Goal: Task Accomplishment & Management: Manage account settings

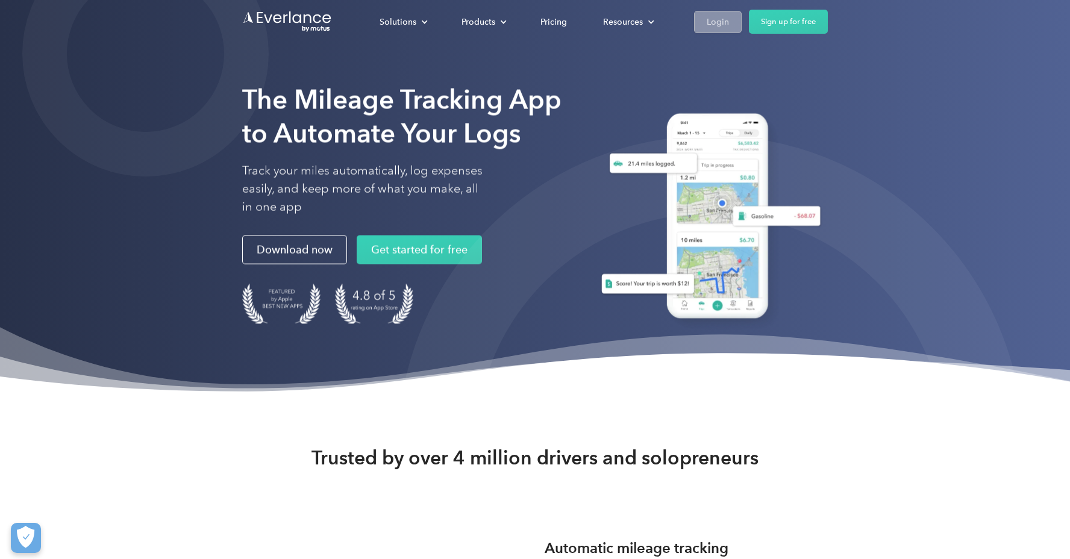
click at [732, 22] on link "Login" at bounding box center [718, 22] width 48 height 22
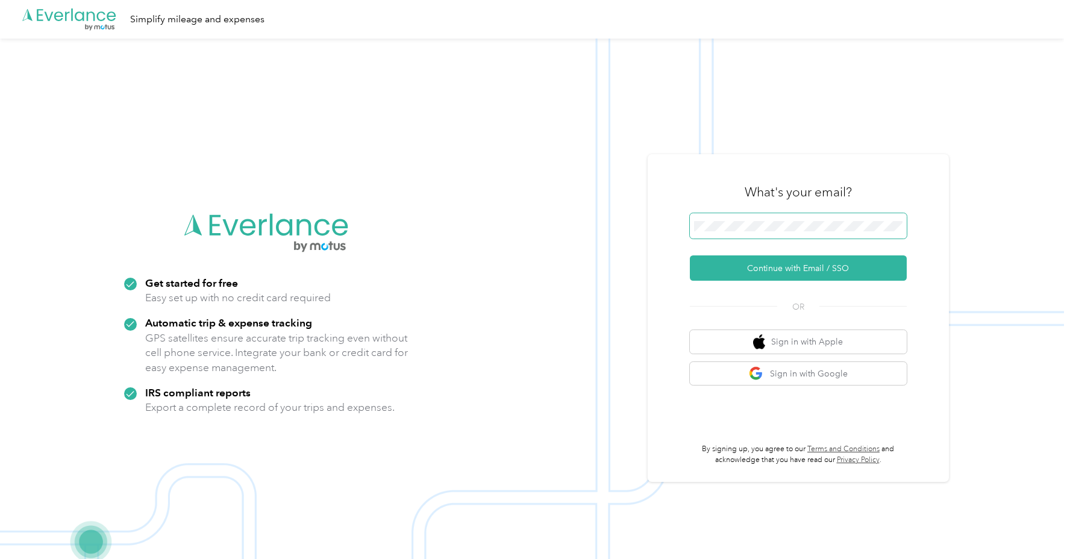
click at [690, 255] on button "Continue with Email / SSO" at bounding box center [798, 267] width 217 height 25
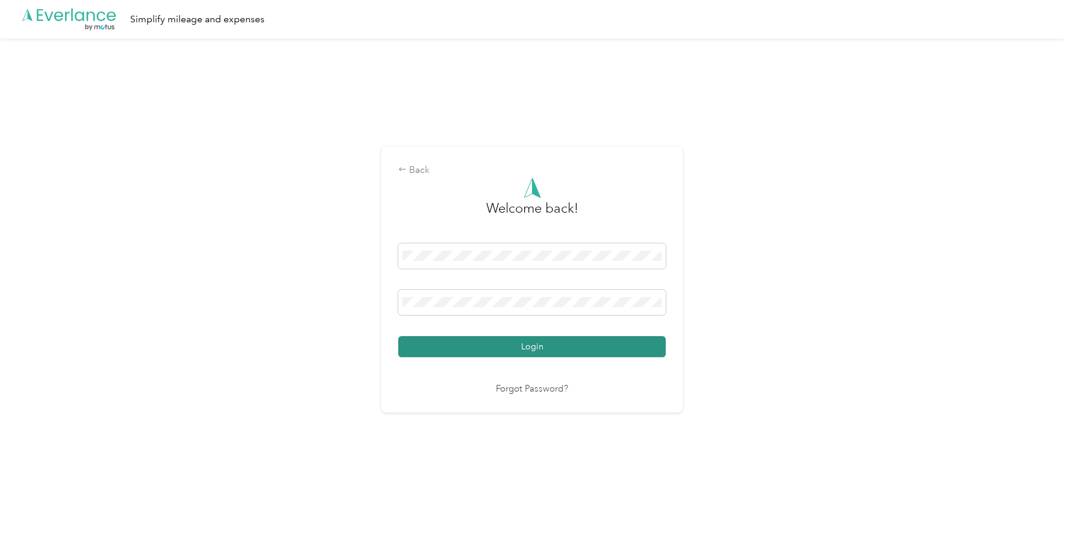
click at [598, 346] on button "Login" at bounding box center [531, 346] width 267 height 21
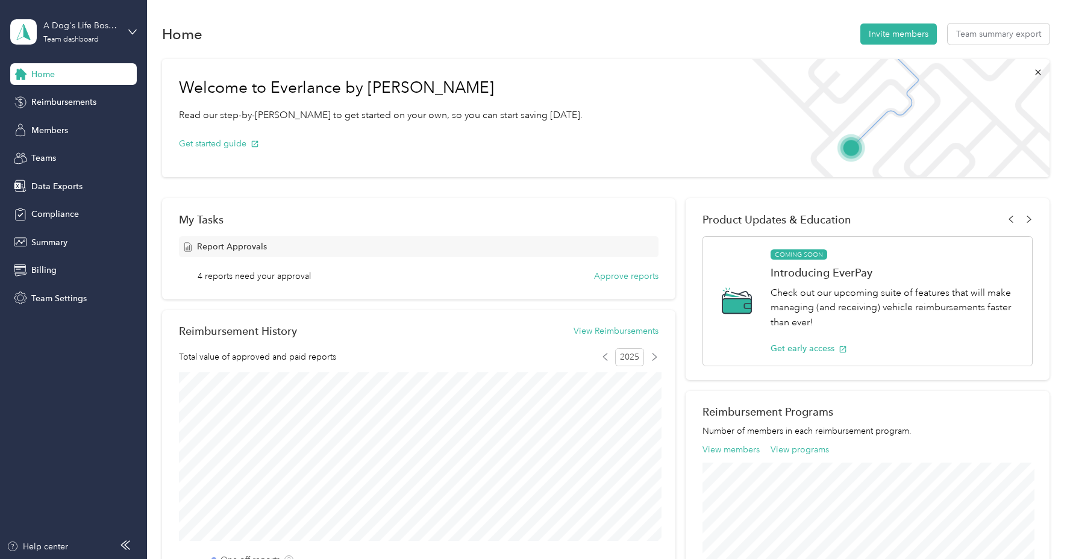
click at [246, 249] on span "Report Approvals" at bounding box center [232, 246] width 70 height 13
click at [613, 275] on button "Approve reports" at bounding box center [626, 276] width 64 height 13
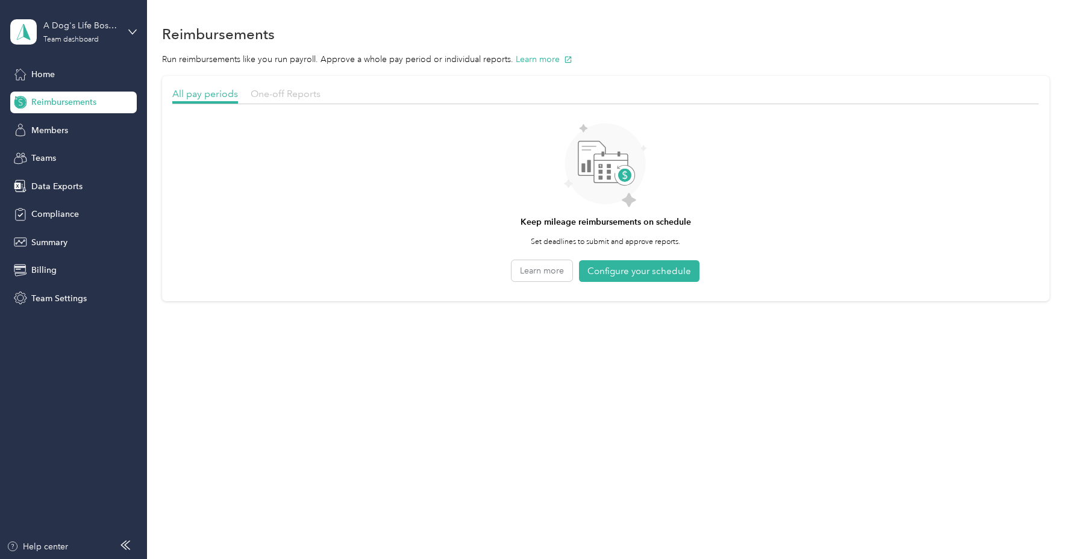
click at [284, 95] on span "One-off Reports" at bounding box center [286, 93] width 70 height 11
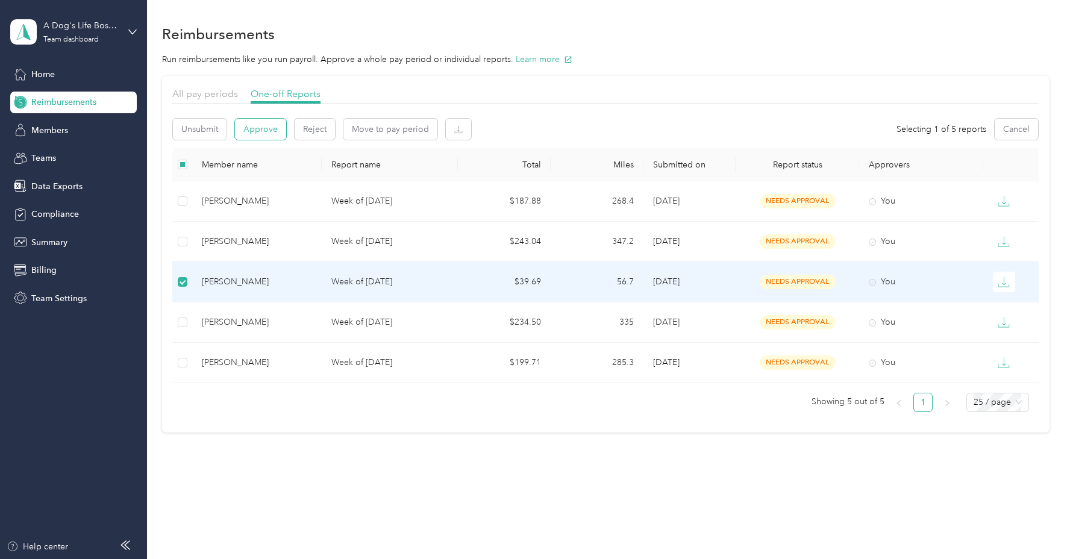
click at [273, 133] on button "Approve" at bounding box center [260, 129] width 51 height 21
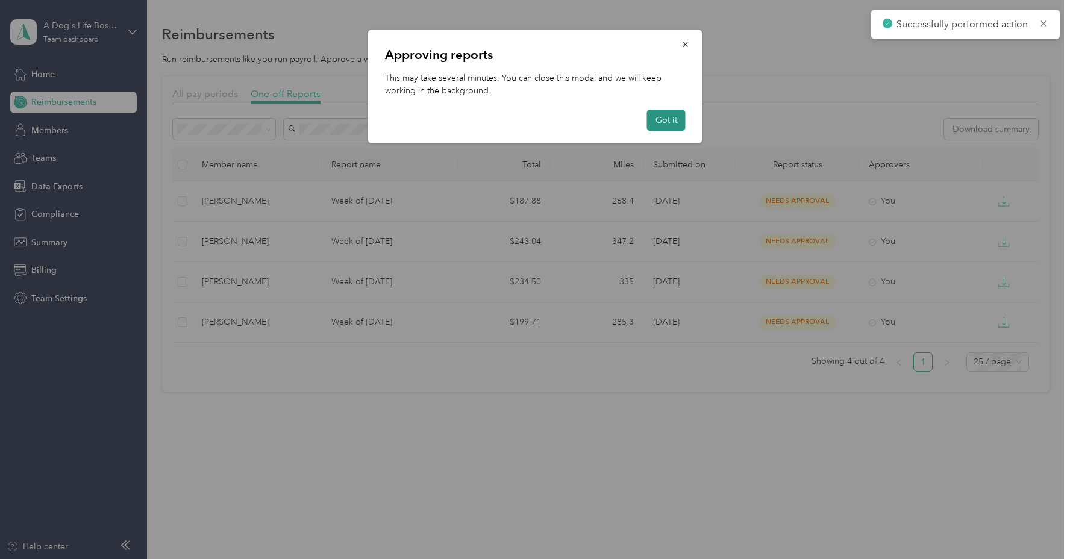
click at [672, 119] on button "Got it" at bounding box center [666, 120] width 39 height 21
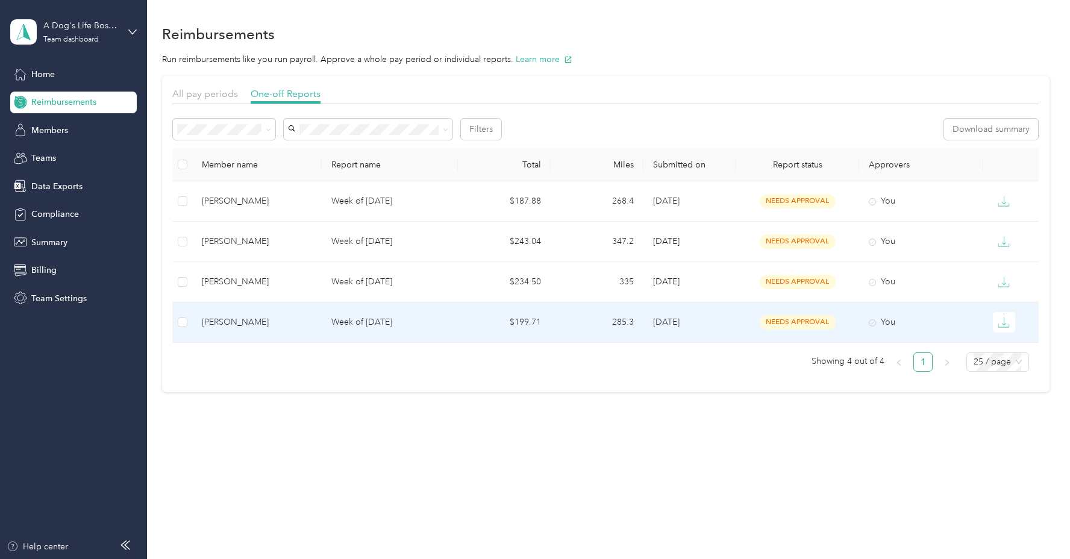
click at [304, 317] on div "[PERSON_NAME]" at bounding box center [257, 322] width 110 height 13
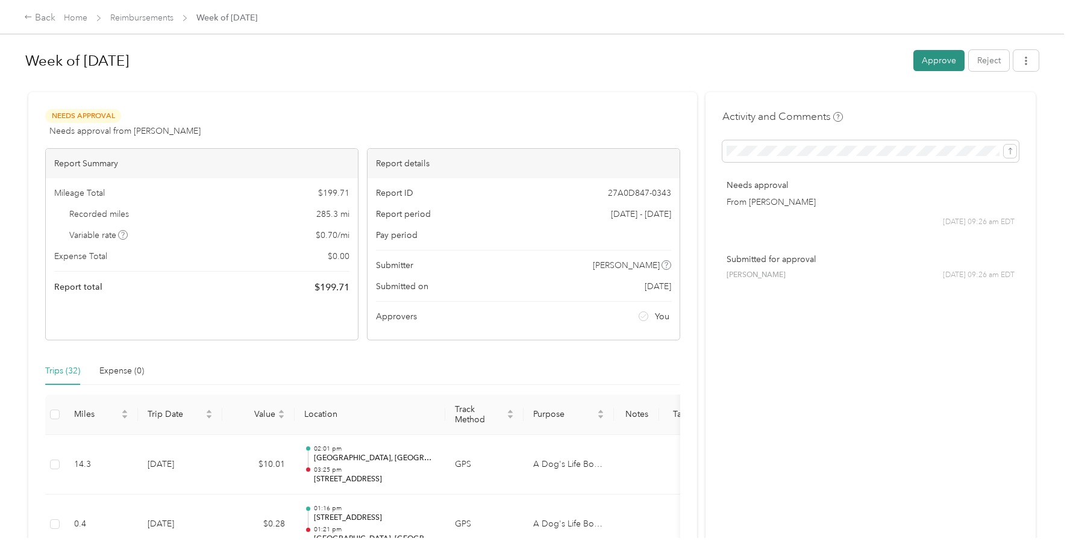
click at [945, 58] on button "Approve" at bounding box center [938, 60] width 51 height 21
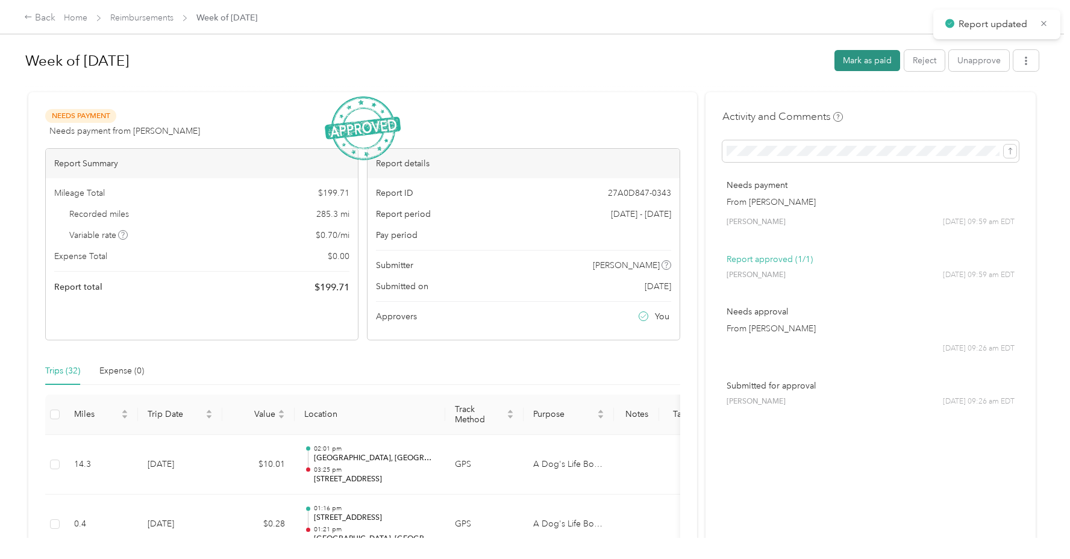
click at [864, 63] on button "Mark as paid" at bounding box center [867, 60] width 66 height 21
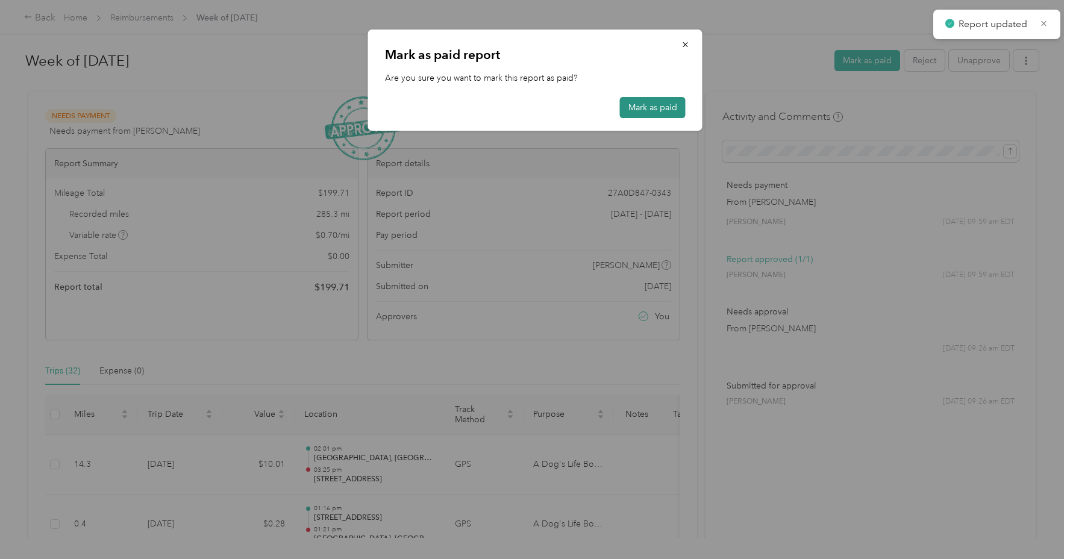
click at [640, 108] on button "Mark as paid" at bounding box center [653, 107] width 66 height 21
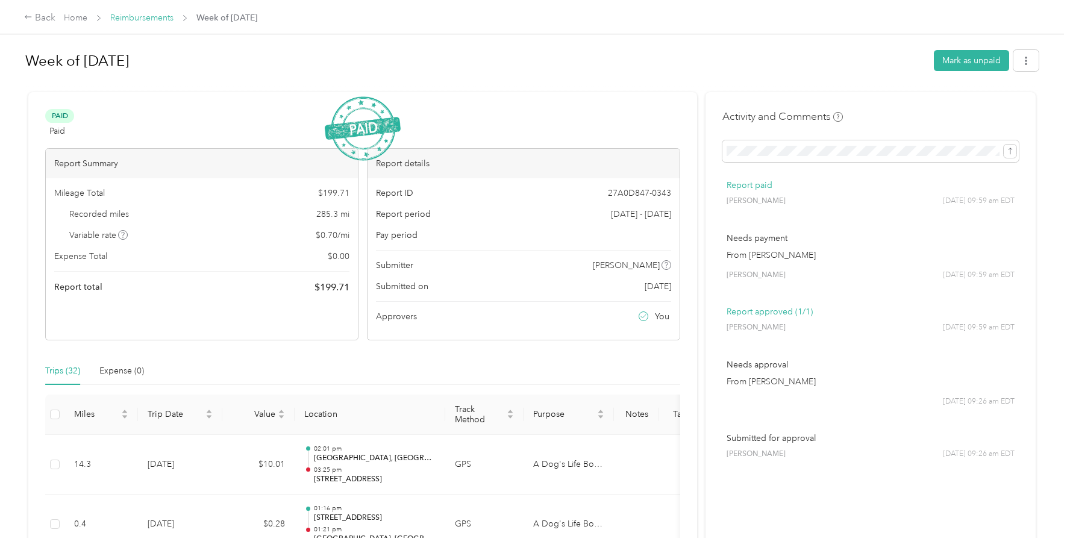
click at [143, 17] on link "Reimbursements" at bounding box center [141, 18] width 63 height 10
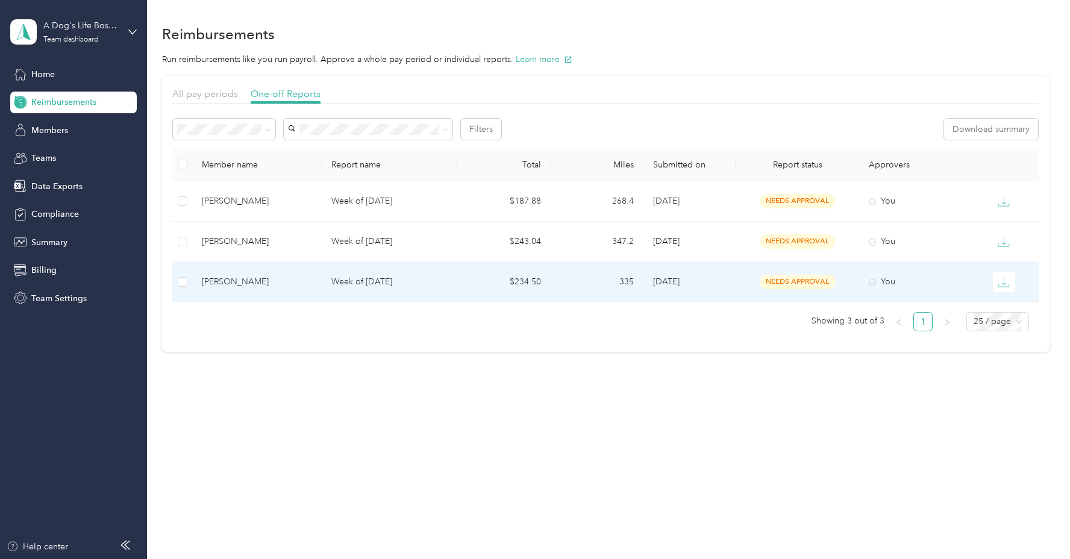
click at [291, 283] on div "[PERSON_NAME]" at bounding box center [257, 281] width 110 height 13
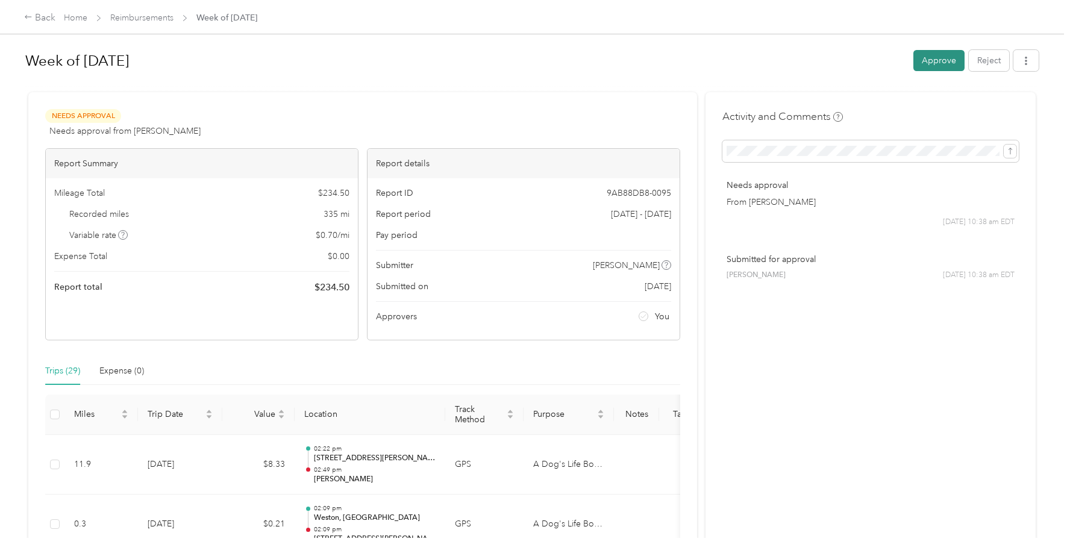
click at [941, 63] on button "Approve" at bounding box center [938, 60] width 51 height 21
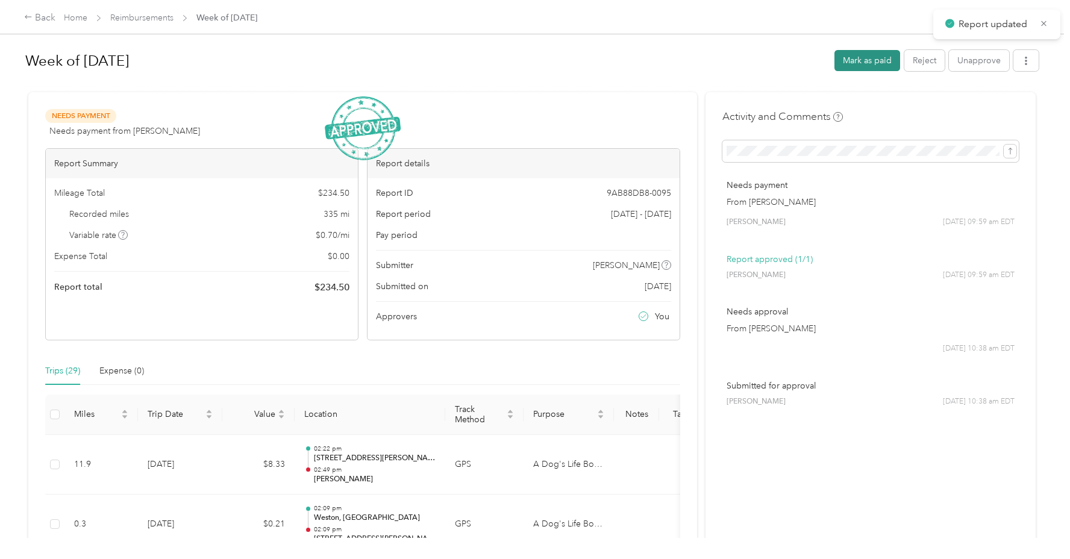
click at [876, 64] on button "Mark as paid" at bounding box center [867, 60] width 66 height 21
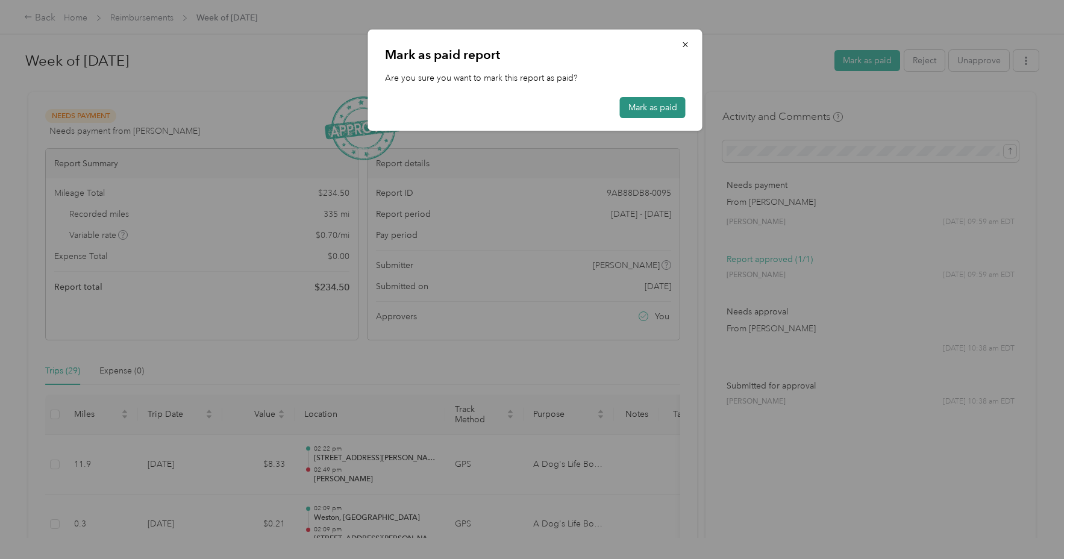
click at [648, 107] on button "Mark as paid" at bounding box center [653, 107] width 66 height 21
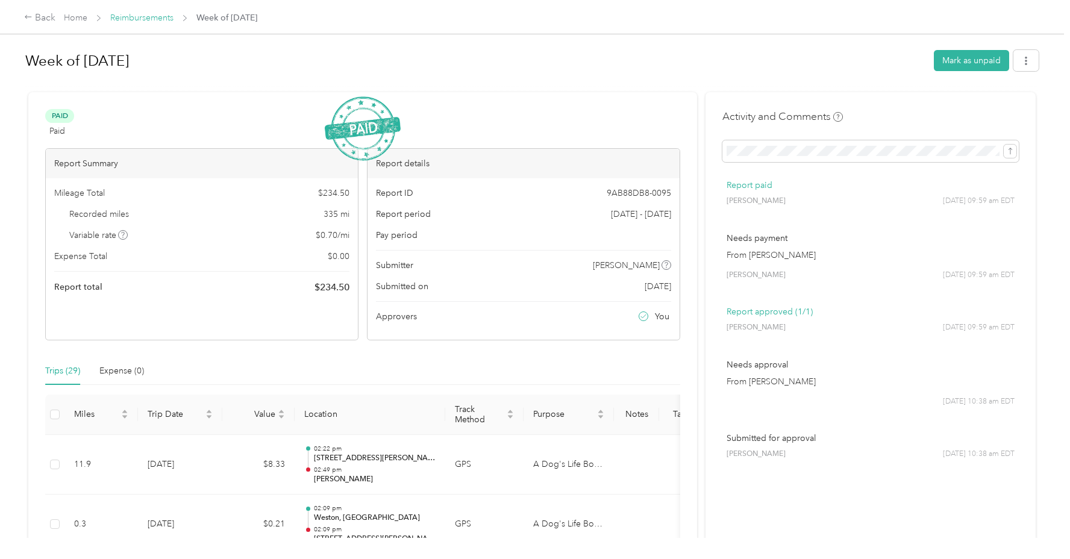
click at [135, 16] on link "Reimbursements" at bounding box center [141, 18] width 63 height 10
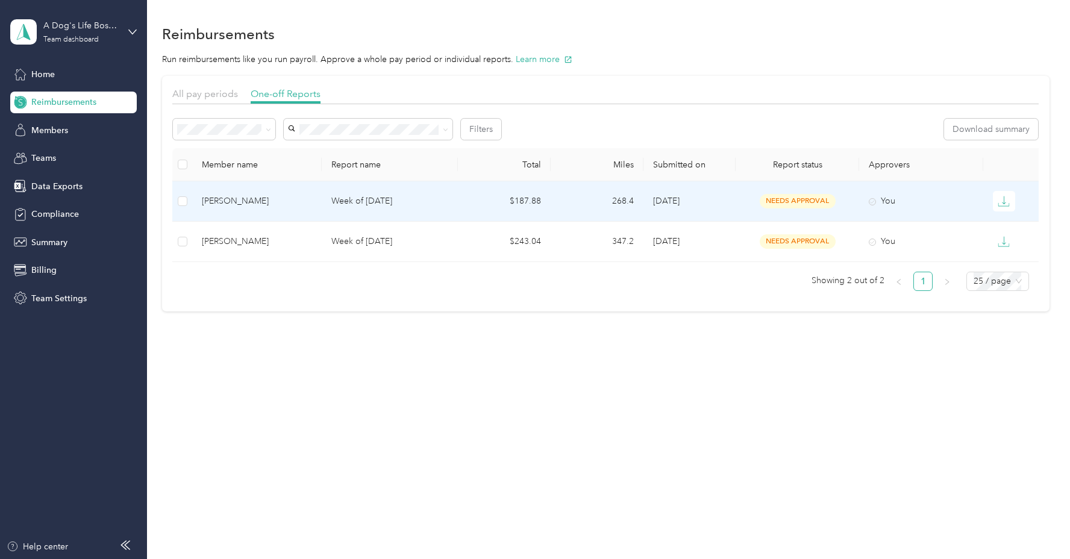
click at [286, 200] on div "[PERSON_NAME]" at bounding box center [257, 201] width 110 height 13
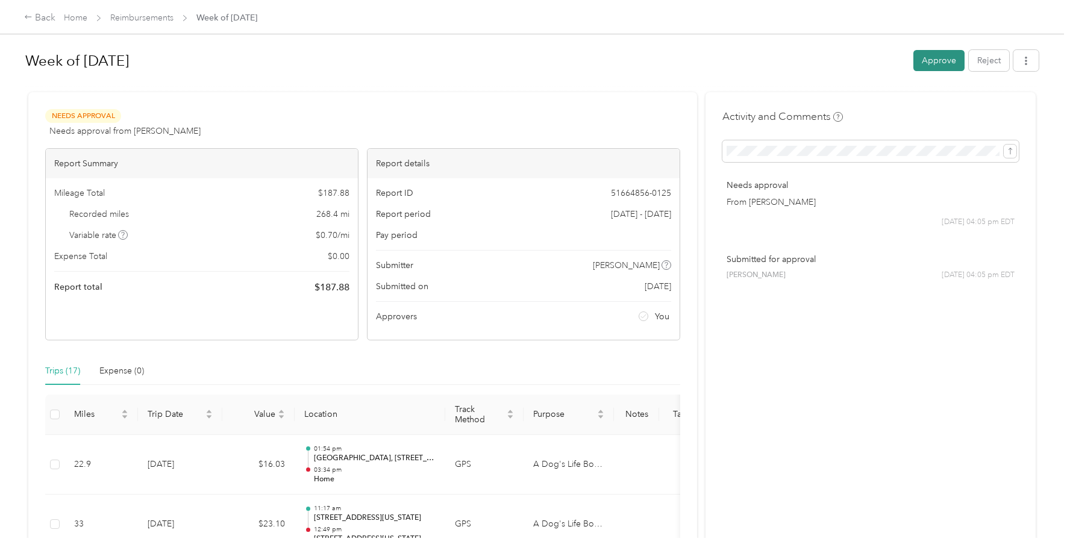
click at [947, 60] on button "Approve" at bounding box center [938, 60] width 51 height 21
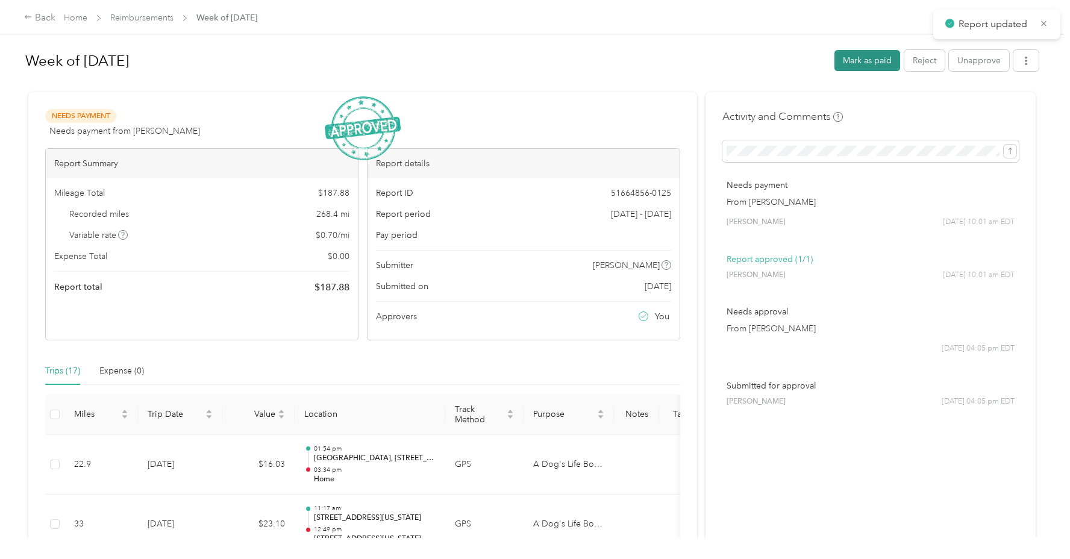
click at [869, 55] on button "Mark as paid" at bounding box center [867, 60] width 66 height 21
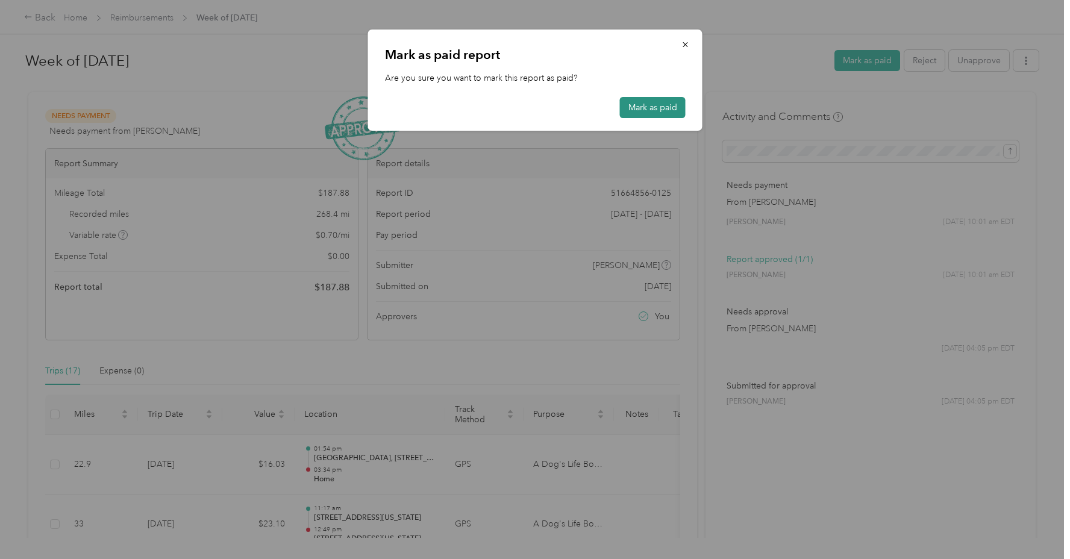
click at [655, 112] on button "Mark as paid" at bounding box center [653, 107] width 66 height 21
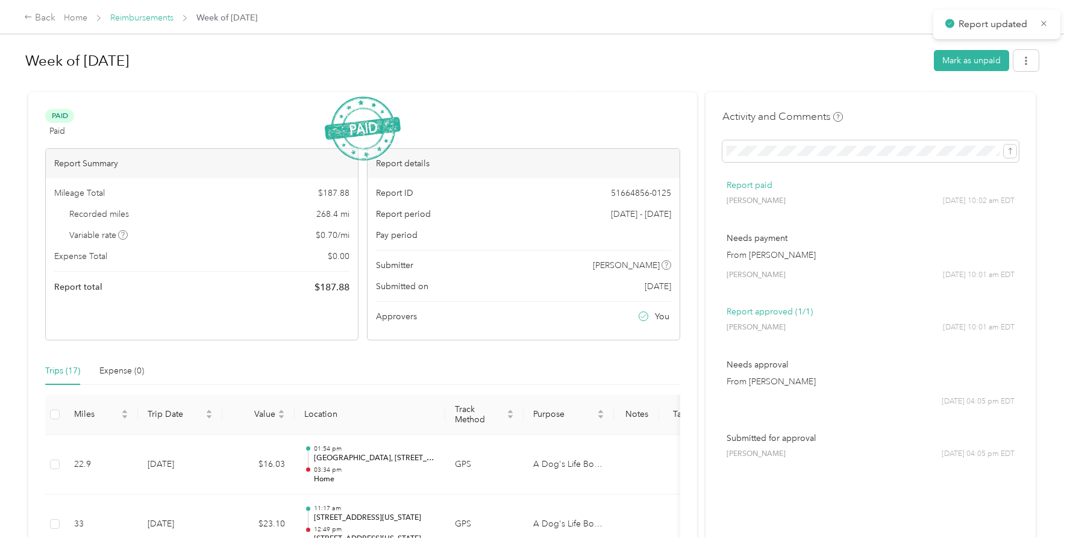
click at [155, 16] on link "Reimbursements" at bounding box center [141, 18] width 63 height 10
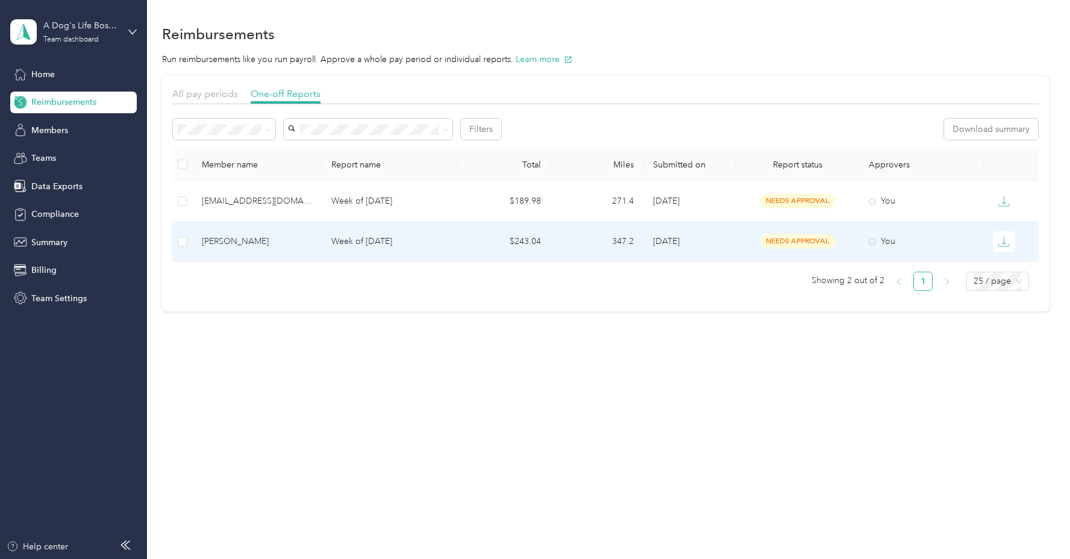
click at [487, 239] on td "$243.04" at bounding box center [504, 242] width 93 height 40
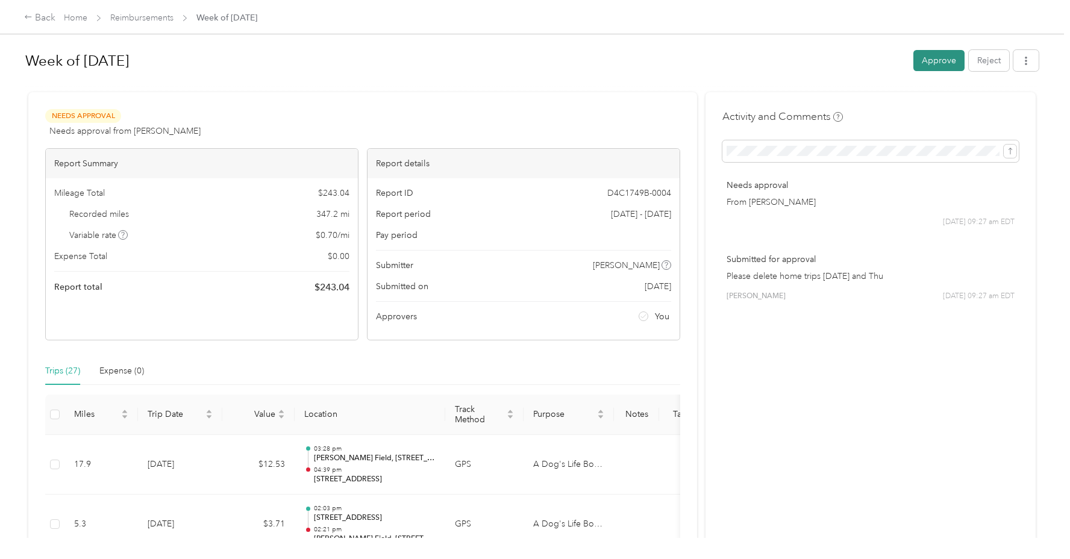
click at [939, 57] on button "Approve" at bounding box center [938, 60] width 51 height 21
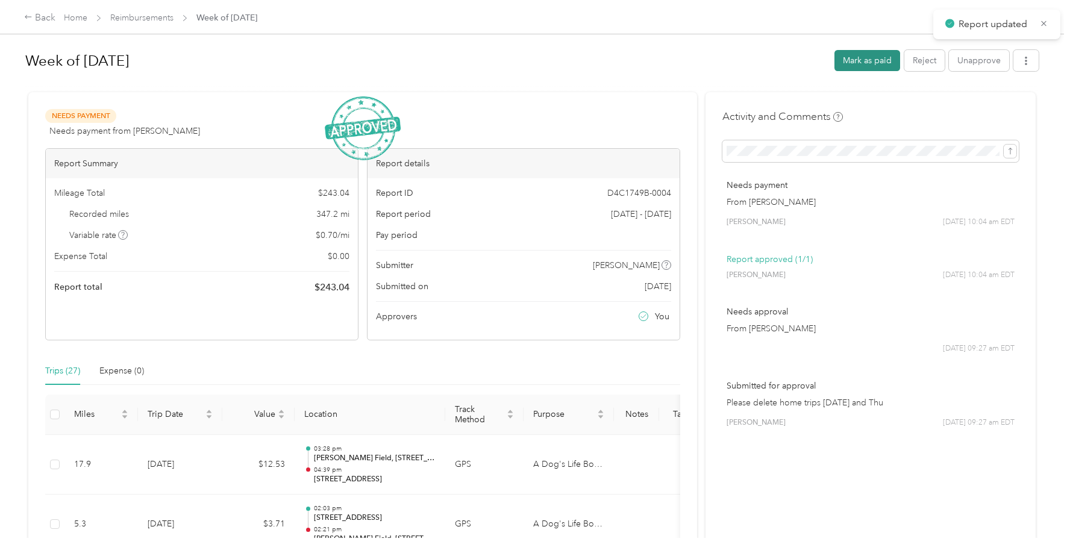
click at [874, 62] on button "Mark as paid" at bounding box center [867, 60] width 66 height 21
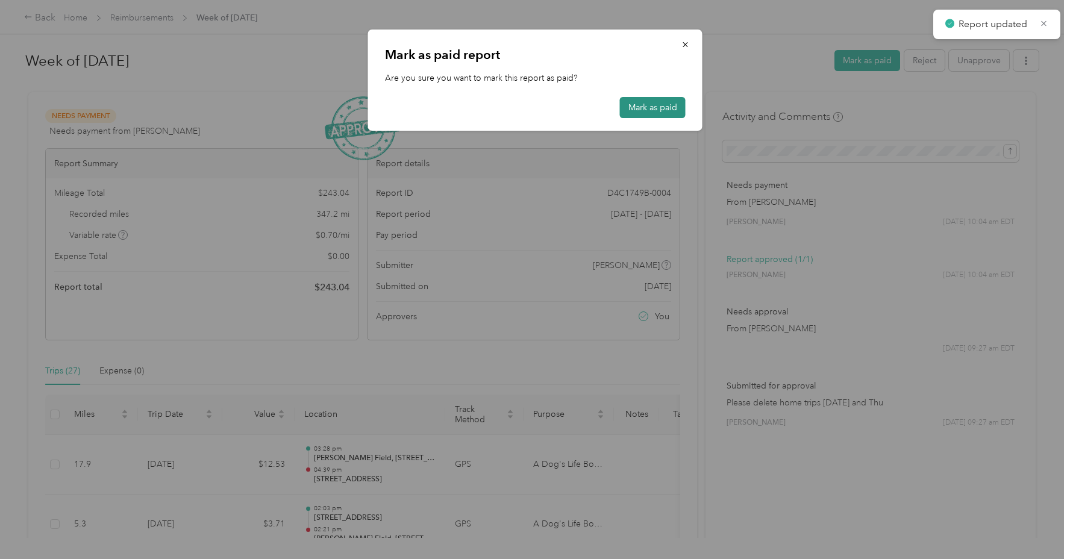
click at [640, 112] on button "Mark as paid" at bounding box center [653, 107] width 66 height 21
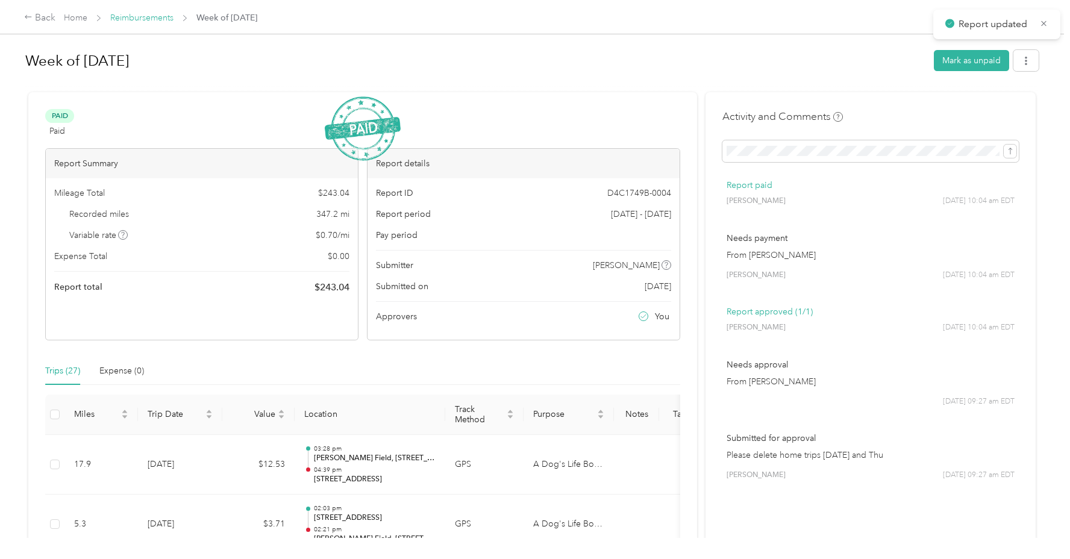
click at [138, 19] on link "Reimbursements" at bounding box center [141, 18] width 63 height 10
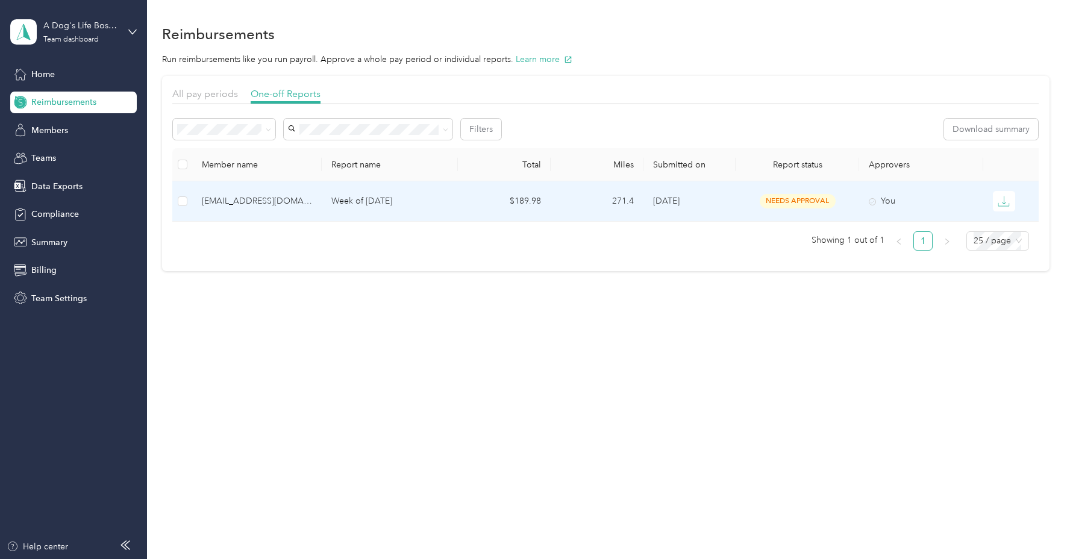
click at [237, 202] on div "valley@adogslifeboston.com" at bounding box center [257, 201] width 110 height 13
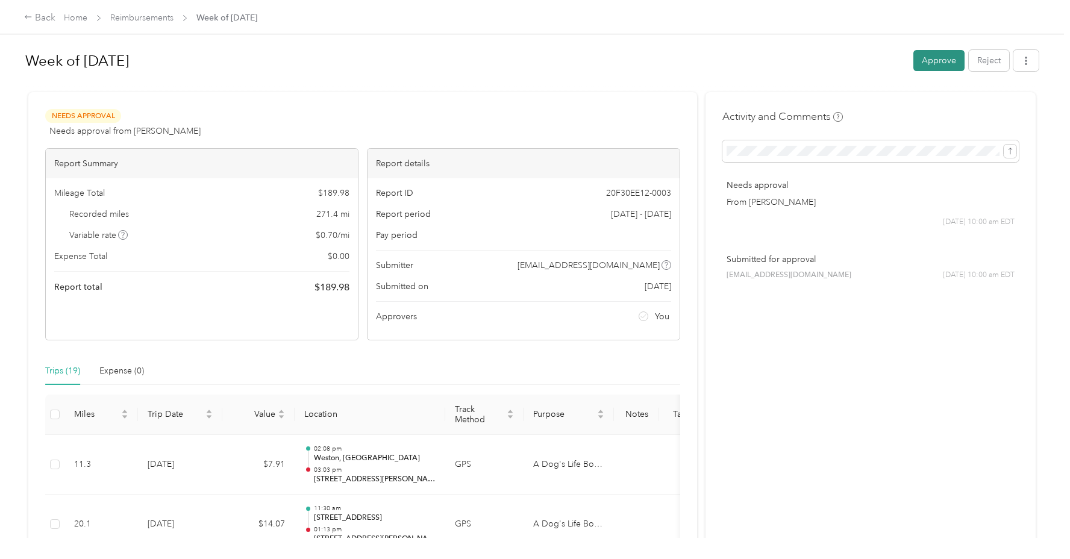
click at [933, 61] on button "Approve" at bounding box center [938, 60] width 51 height 21
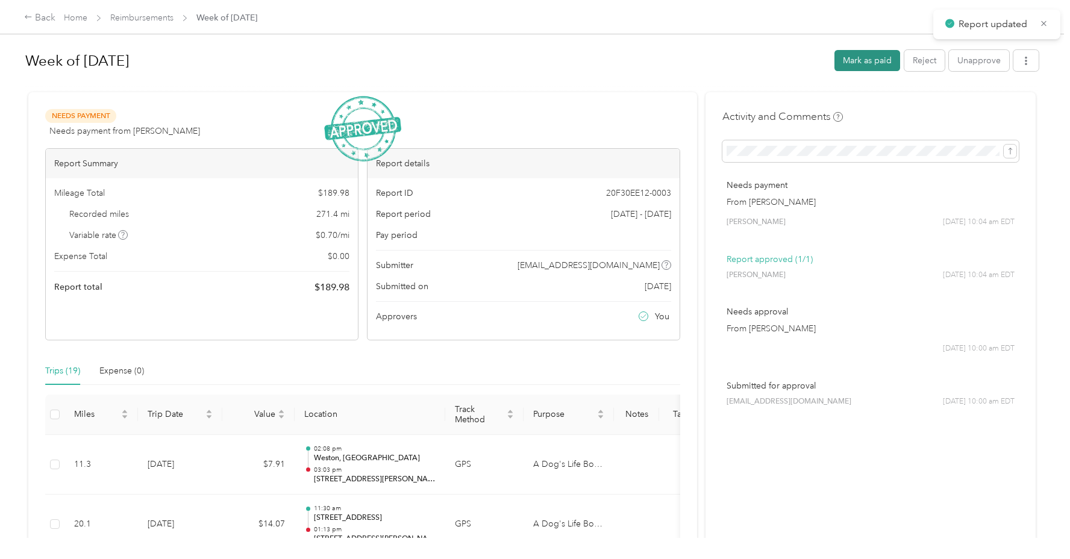
click at [873, 65] on button "Mark as paid" at bounding box center [867, 60] width 66 height 21
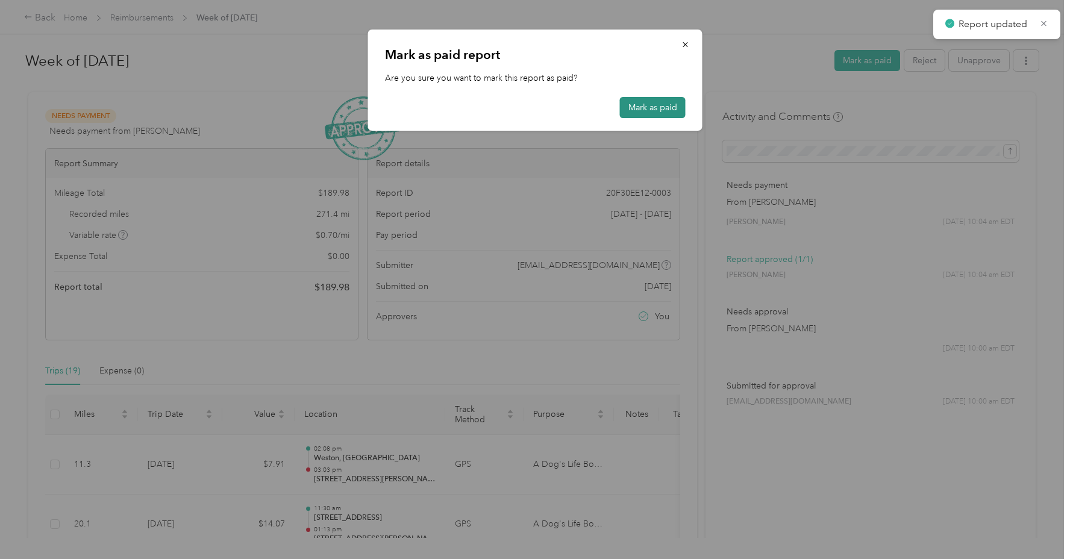
click at [667, 110] on button "Mark as paid" at bounding box center [653, 107] width 66 height 21
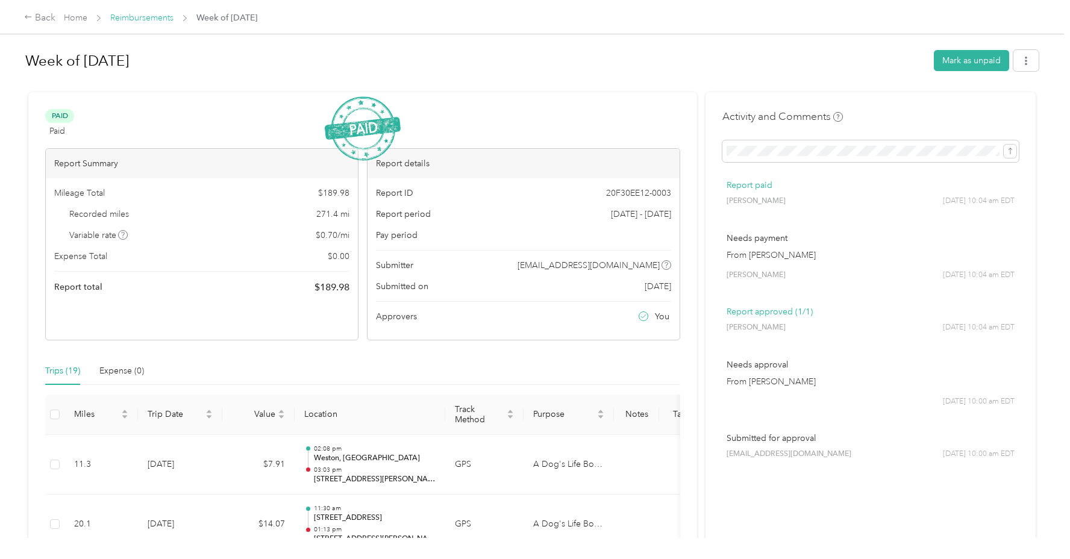
click at [135, 17] on link "Reimbursements" at bounding box center [141, 18] width 63 height 10
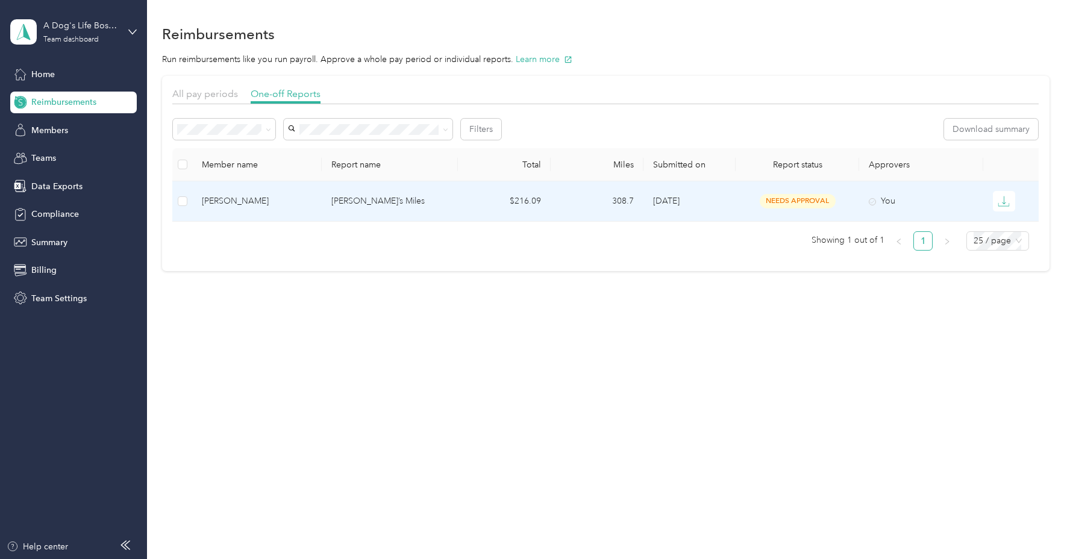
click at [272, 205] on div "Zach Allen" at bounding box center [257, 201] width 110 height 13
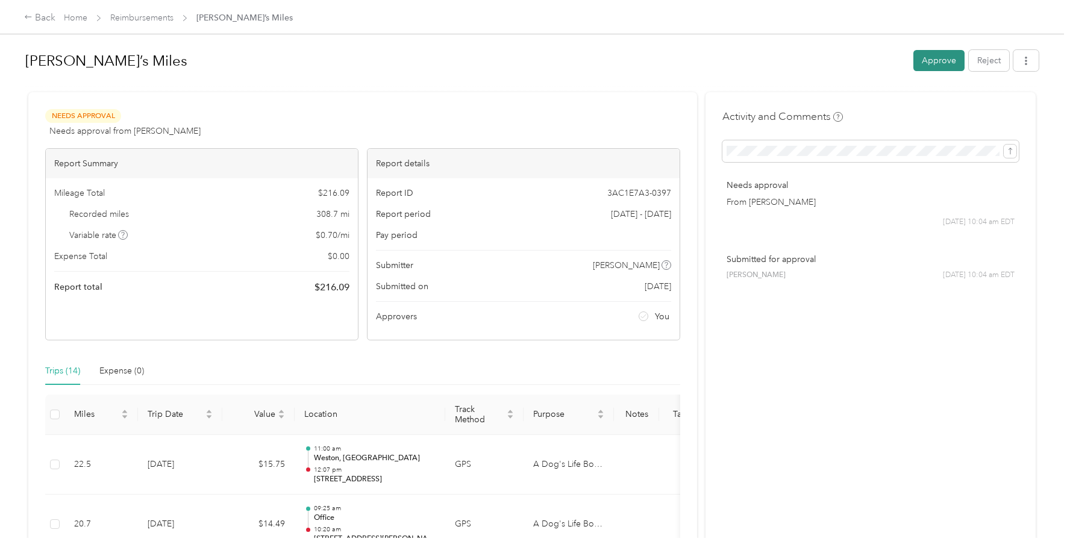
click at [932, 58] on button "Approve" at bounding box center [938, 60] width 51 height 21
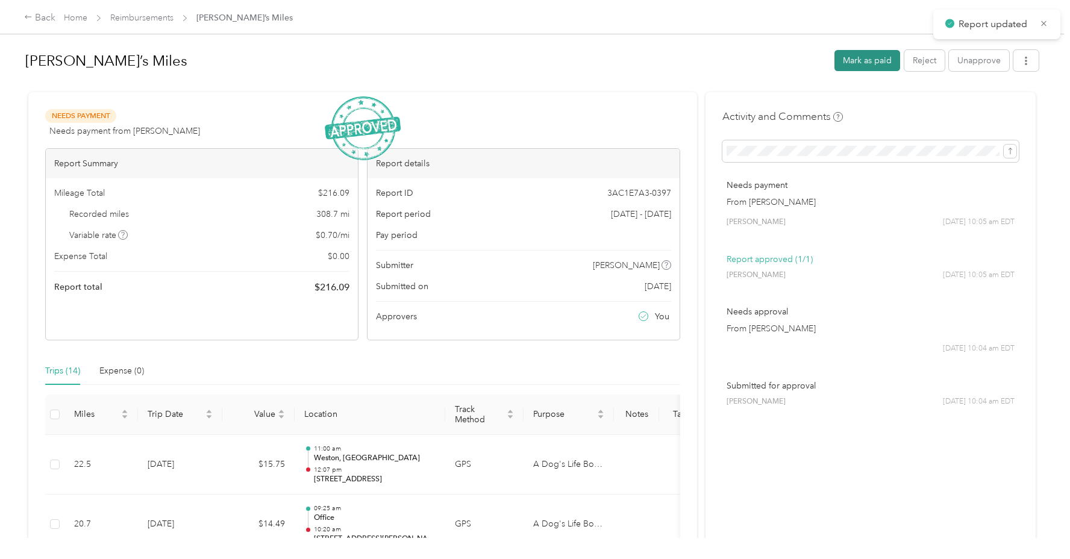
click at [876, 61] on button "Mark as paid" at bounding box center [867, 60] width 66 height 21
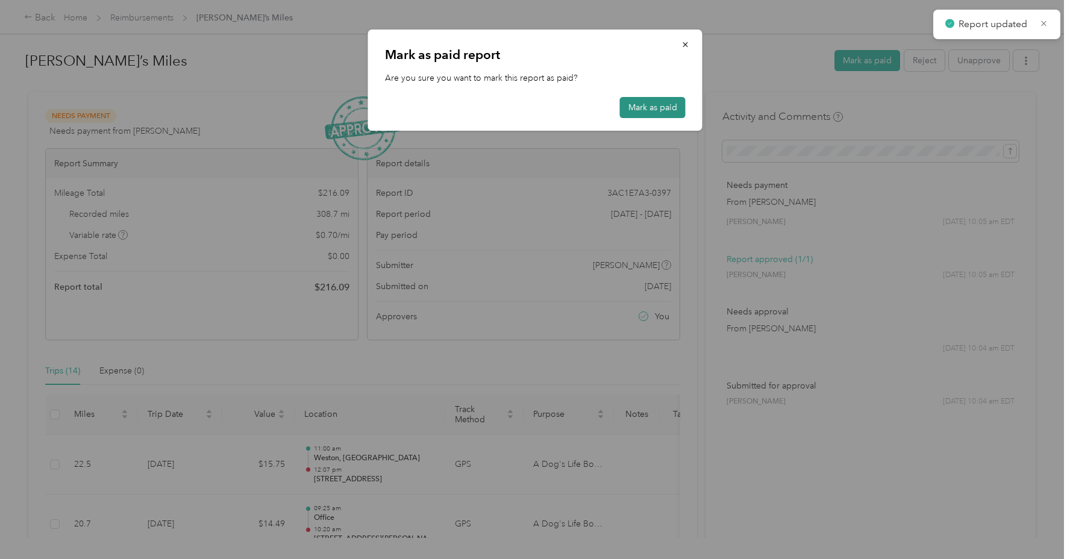
click at [636, 111] on button "Mark as paid" at bounding box center [653, 107] width 66 height 21
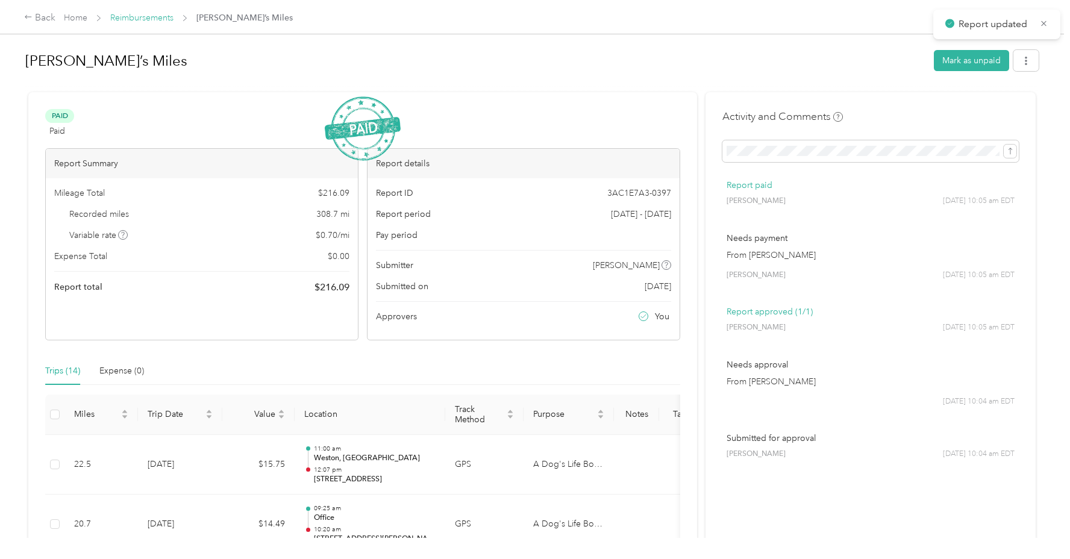
click at [148, 20] on link "Reimbursements" at bounding box center [141, 18] width 63 height 10
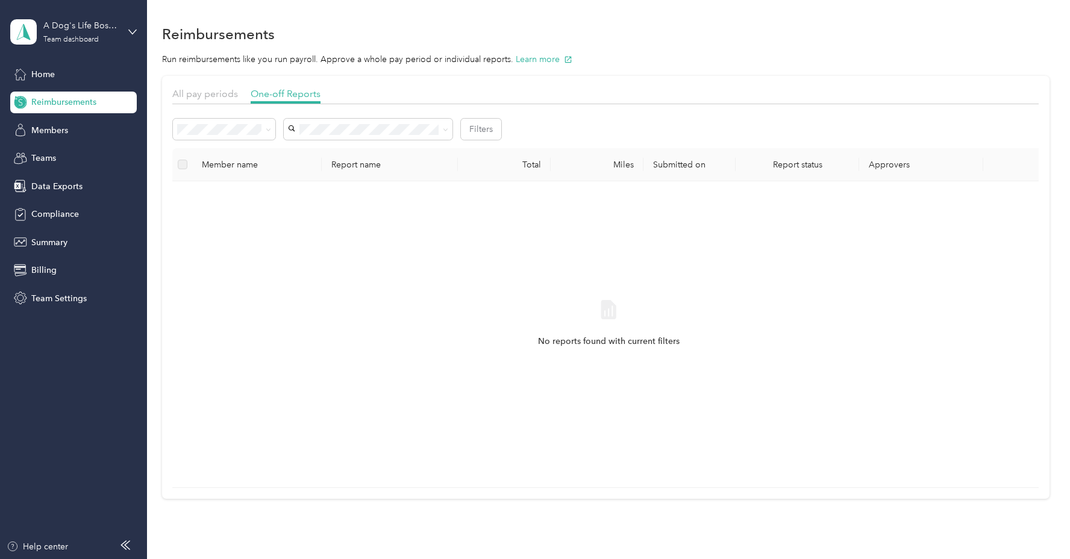
click at [568, 30] on div "Reimbursements" at bounding box center [605, 33] width 887 height 25
